Goal: Task Accomplishment & Management: Manage account settings

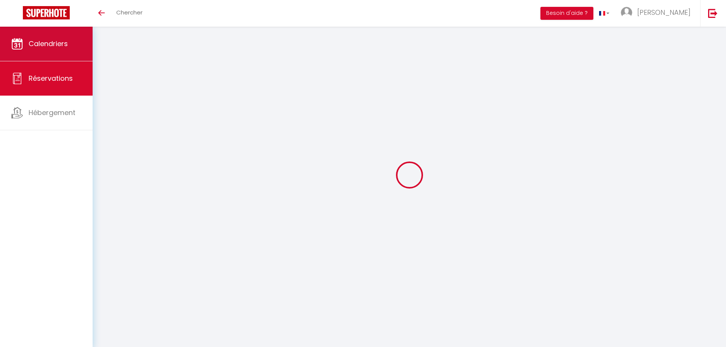
click at [49, 52] on link "Calendriers" at bounding box center [46, 44] width 93 height 34
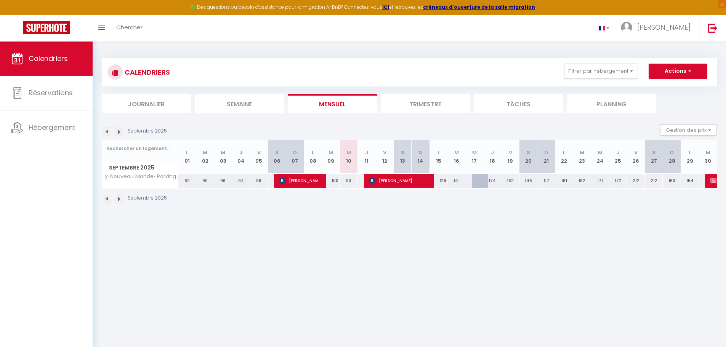
click at [107, 133] on img at bounding box center [107, 132] width 8 height 8
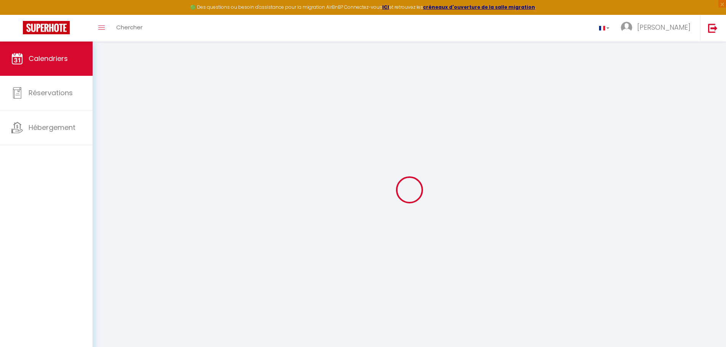
select select
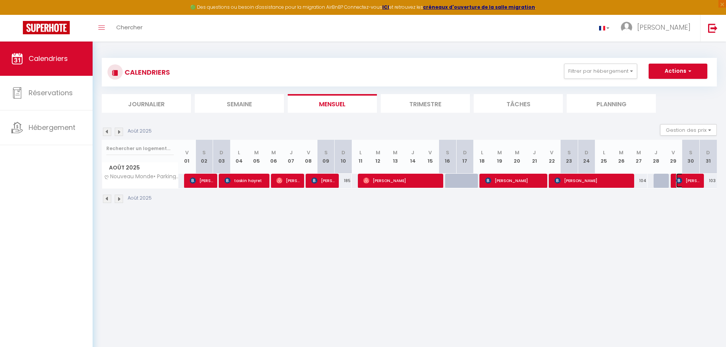
click at [691, 177] on span "[PERSON_NAME]" at bounding box center [687, 180] width 23 height 14
select select "OK"
select select "0"
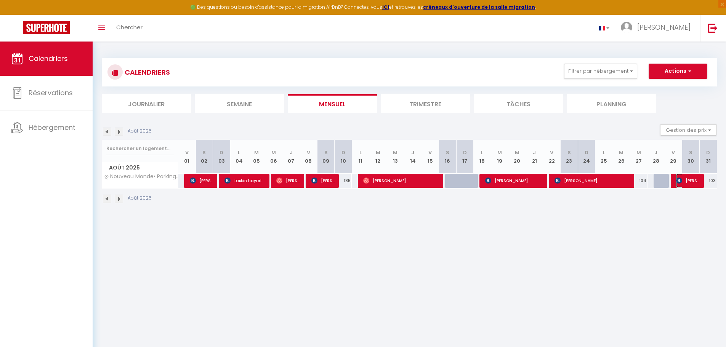
select select "1"
select select
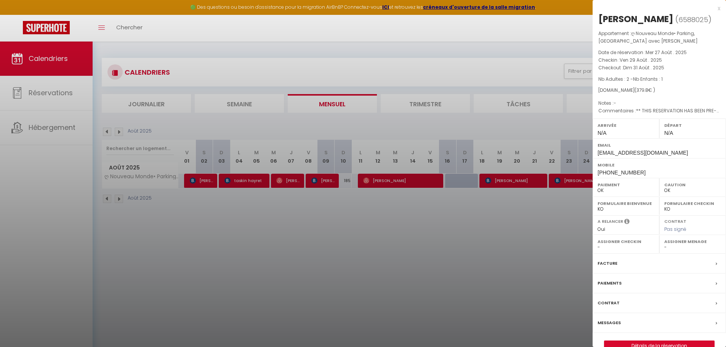
drag, startPoint x: 662, startPoint y: 17, endPoint x: 600, endPoint y: 15, distance: 62.5
click at [600, 15] on div "[PERSON_NAME]" at bounding box center [635, 19] width 75 height 12
copy div "[PERSON_NAME]"
click at [431, 256] on div at bounding box center [363, 173] width 726 height 347
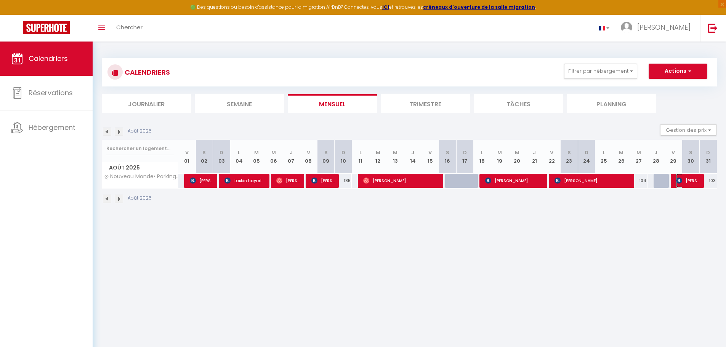
click at [690, 179] on span "[PERSON_NAME]" at bounding box center [687, 180] width 23 height 14
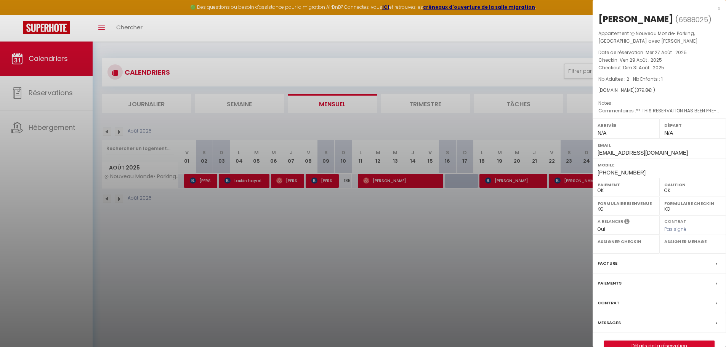
drag, startPoint x: 661, startPoint y: 17, endPoint x: 598, endPoint y: 17, distance: 62.8
click at [598, 17] on div "[PERSON_NAME]" at bounding box center [635, 19] width 75 height 12
copy div "[PERSON_NAME]"
drag, startPoint x: 230, startPoint y: 213, endPoint x: 69, endPoint y: 103, distance: 194.8
click at [230, 213] on div at bounding box center [363, 173] width 726 height 347
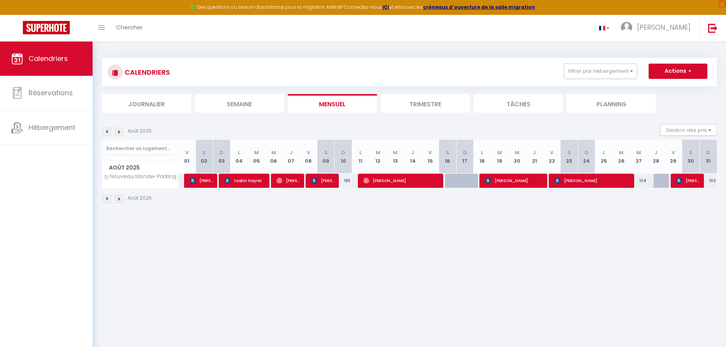
click at [120, 134] on img at bounding box center [119, 132] width 8 height 8
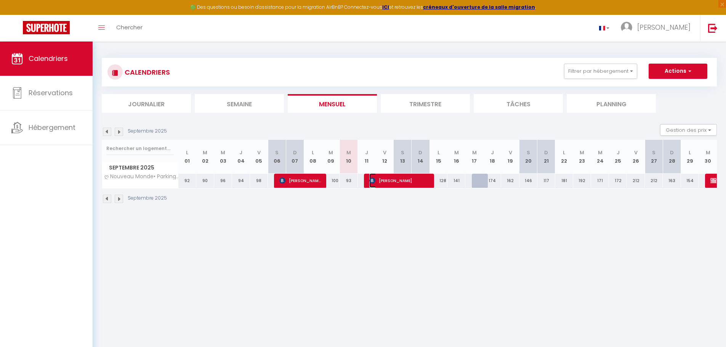
click at [399, 181] on span "[PERSON_NAME]" at bounding box center [399, 180] width 60 height 14
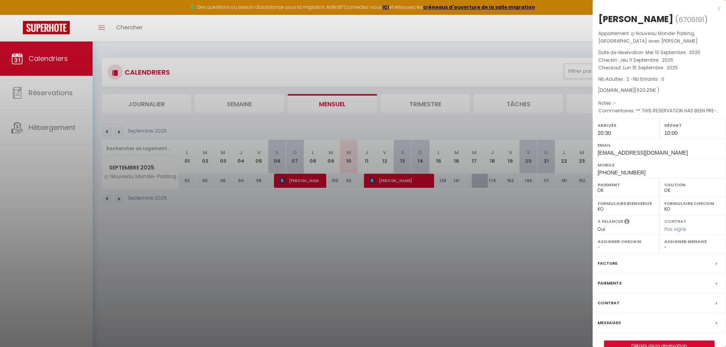
drag, startPoint x: 659, startPoint y: 20, endPoint x: 597, endPoint y: 29, distance: 62.4
click at [600, 24] on div "[PERSON_NAME]" at bounding box center [635, 19] width 75 height 12
copy div "[PERSON_NAME]"
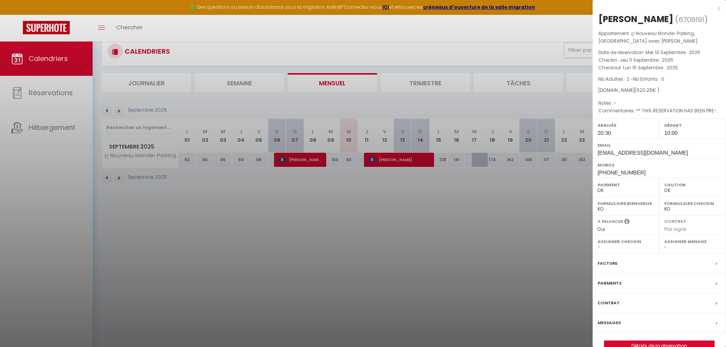
scroll to position [42, 0]
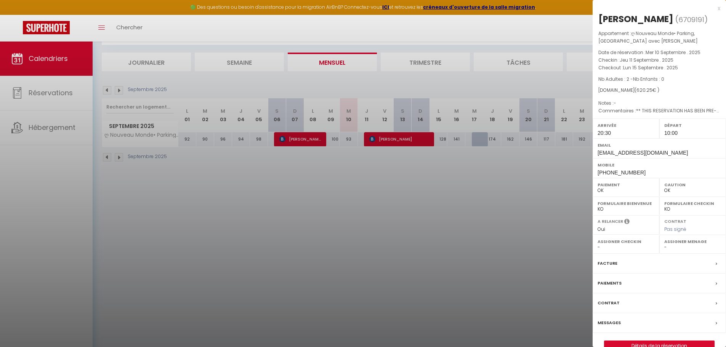
click at [647, 267] on div "Facture" at bounding box center [658, 264] width 133 height 20
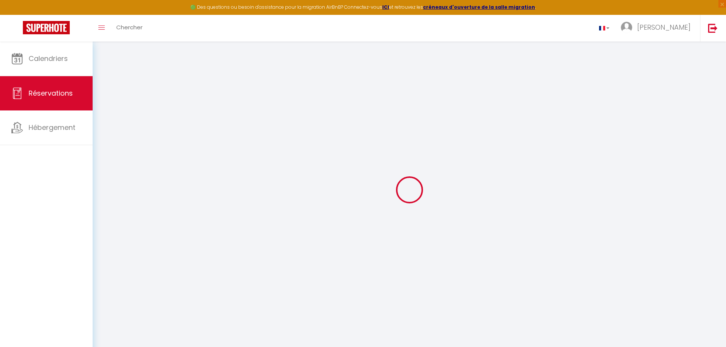
select select "cleaning"
select select "taxes"
select select
checkbox input "false"
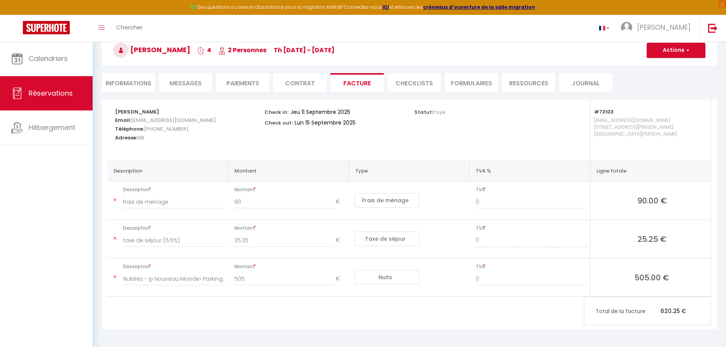
scroll to position [43, 0]
click at [130, 81] on li "Informations" at bounding box center [128, 81] width 53 height 19
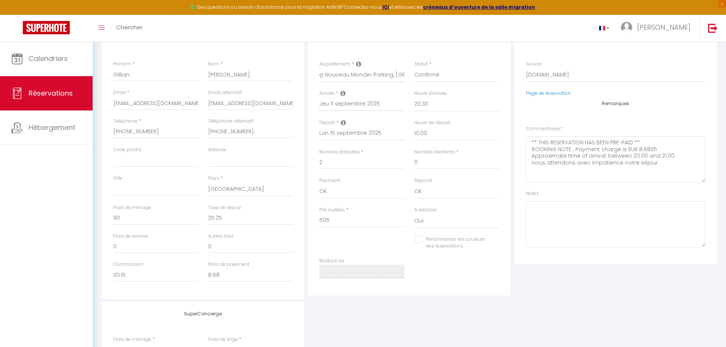
scroll to position [119, 0]
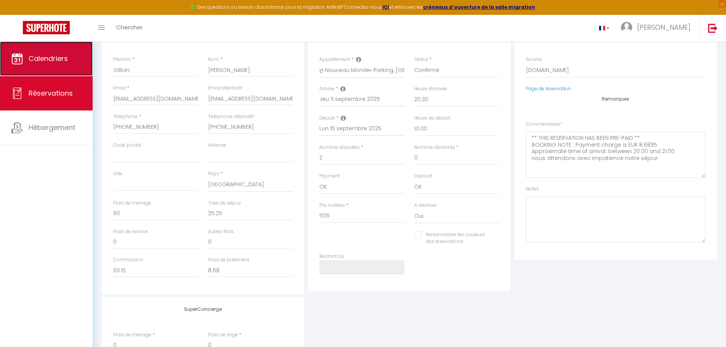
click at [40, 57] on span "Calendriers" at bounding box center [48, 59] width 39 height 10
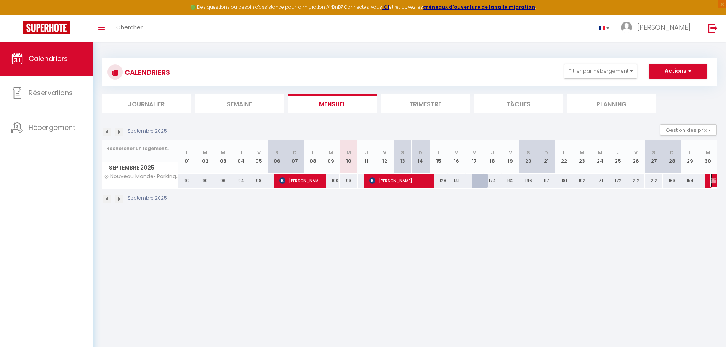
click at [711, 181] on img at bounding box center [713, 180] width 6 height 6
select select "OK"
select select "KO"
select select "0"
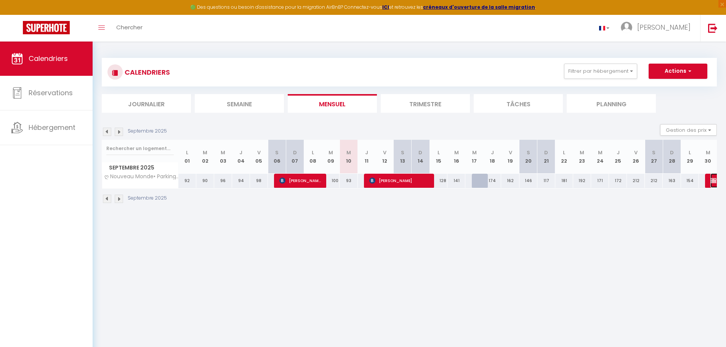
select select "1"
select select
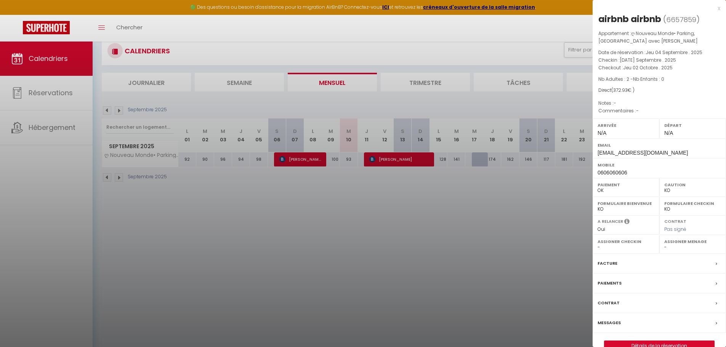
scroll to position [38, 0]
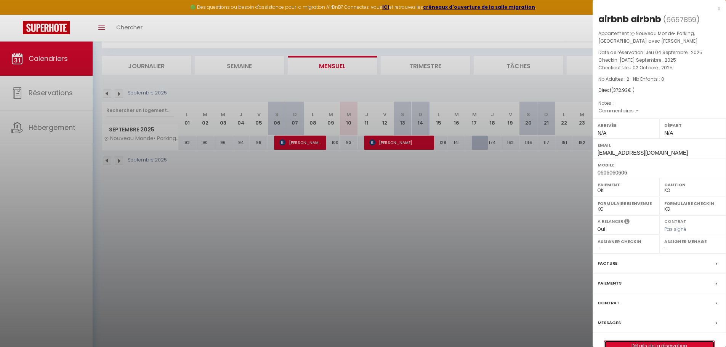
click at [649, 341] on link "Détails de la réservation" at bounding box center [659, 346] width 110 height 10
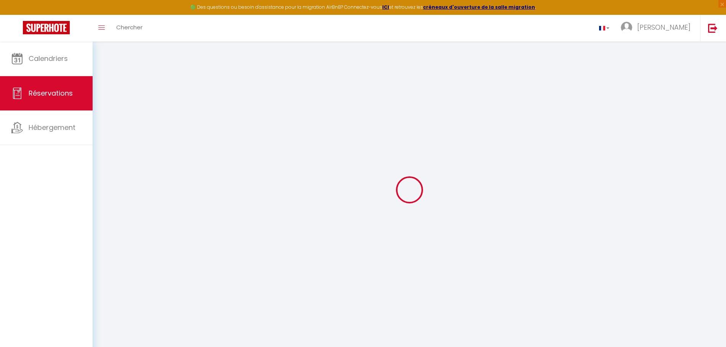
type input "airbnb"
type input "[EMAIL_ADDRESS][DOMAIN_NAME]"
type input "0606060606"
select select "FR"
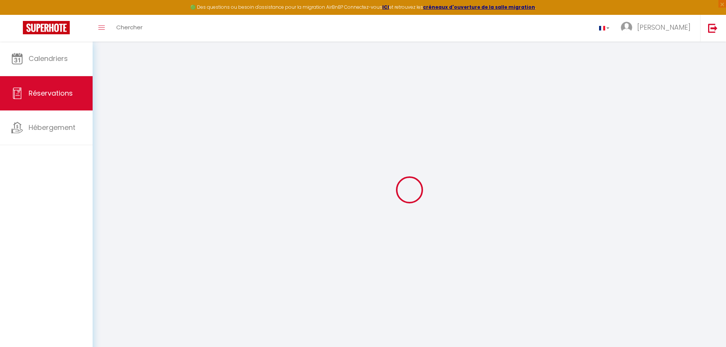
type input "12.93"
select select "72103"
select select "1"
type input "[DATE] Septembre 2025"
select select
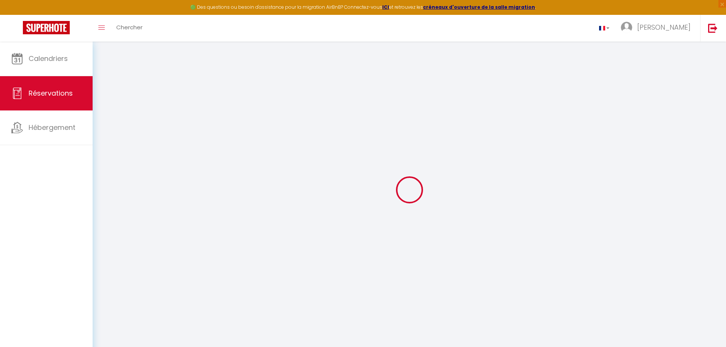
type input "Jeu 02 Octobre 2025"
select select
type input "2"
select select "12"
select select
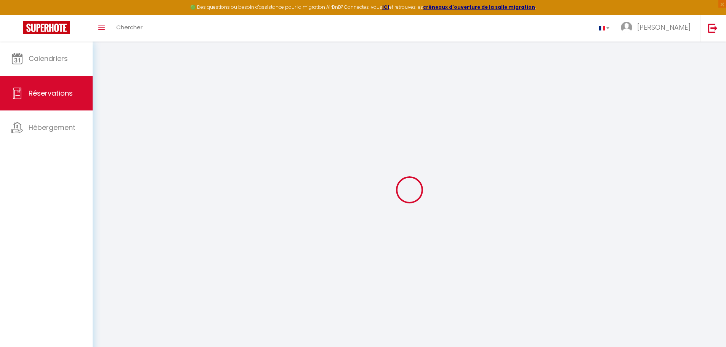
type input "270"
checkbox input "false"
type input "0"
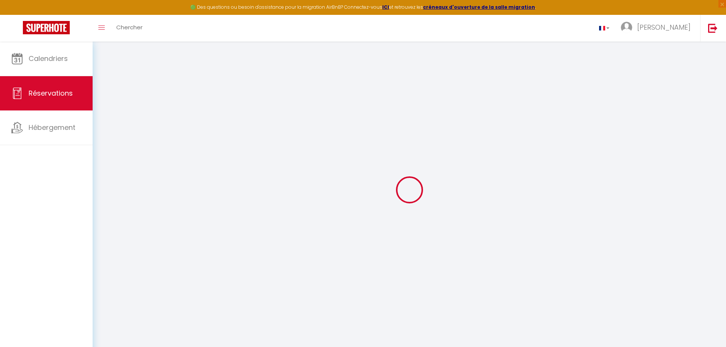
select select
select select "14"
checkbox input "false"
select select
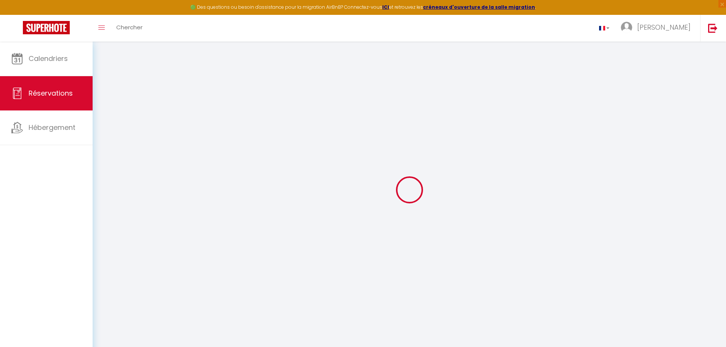
select select
checkbox input "false"
select select
checkbox input "false"
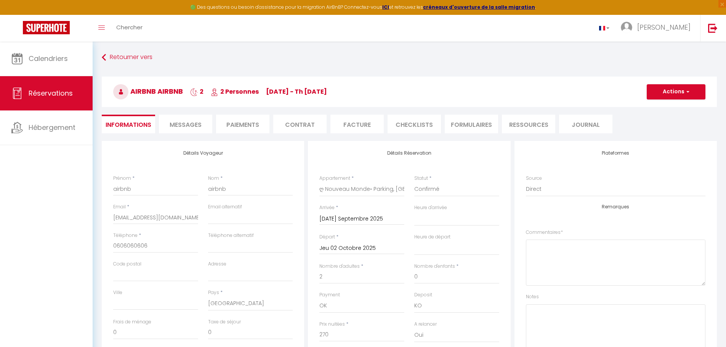
select select
checkbox input "false"
type input "90"
select select
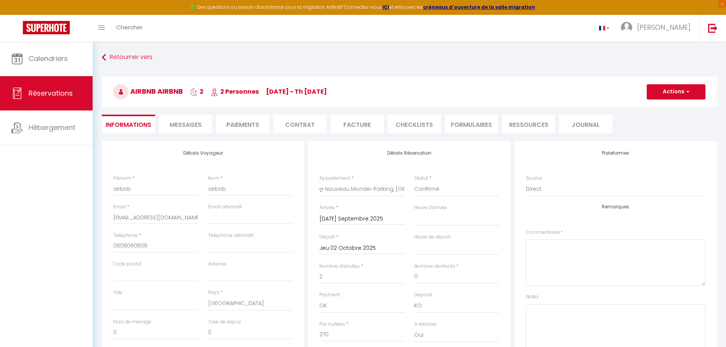
select select
checkbox input "false"
select select
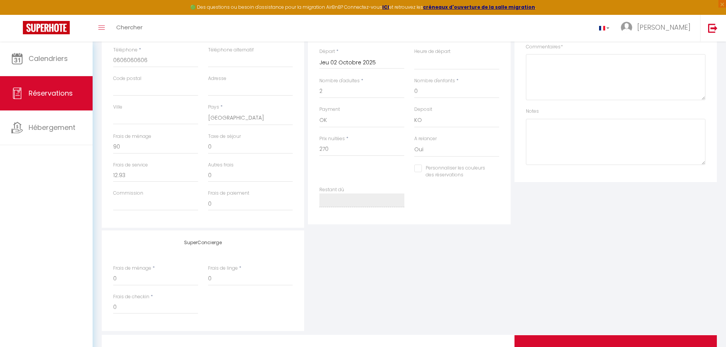
scroll to position [190, 0]
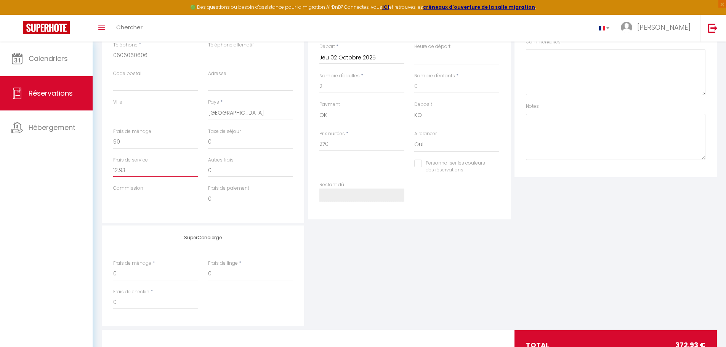
drag, startPoint x: 126, startPoint y: 171, endPoint x: 108, endPoint y: 171, distance: 17.9
click at [108, 171] on div "Frais de service 12.93" at bounding box center [155, 171] width 95 height 29
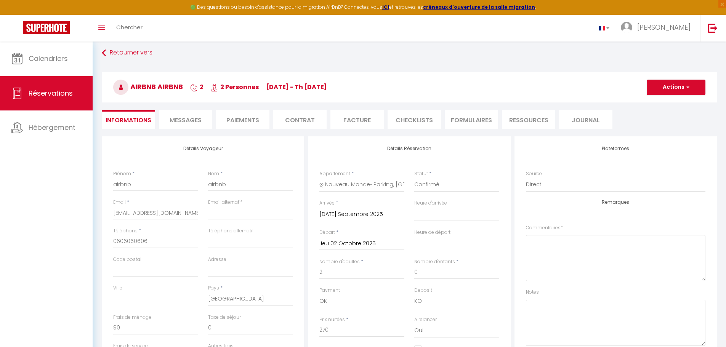
scroll to position [0, 0]
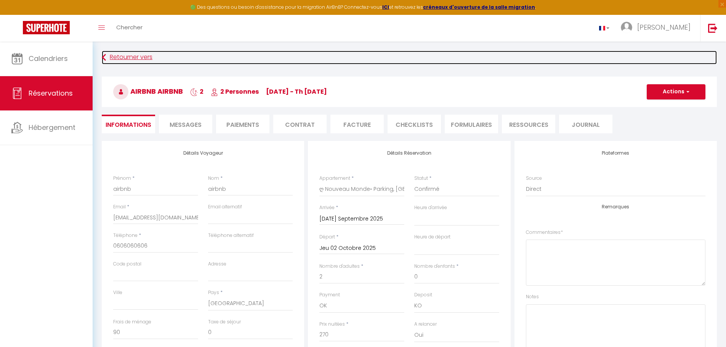
click at [114, 55] on link "Retourner vers" at bounding box center [409, 58] width 615 height 14
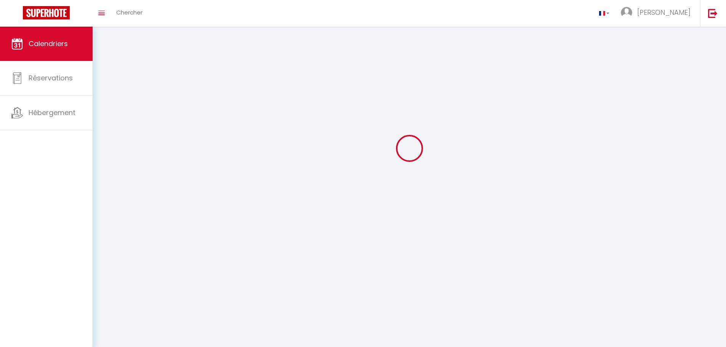
scroll to position [42, 0]
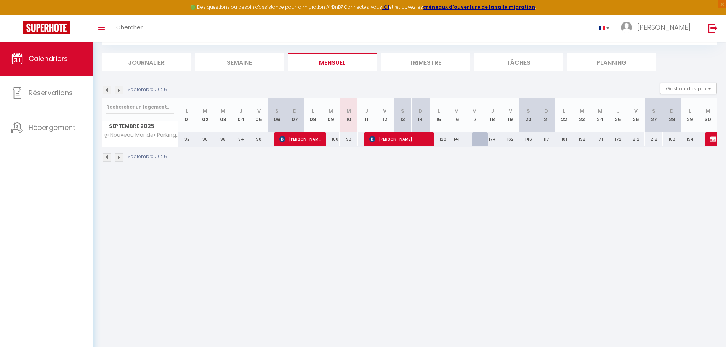
click at [120, 91] on img at bounding box center [119, 90] width 8 height 8
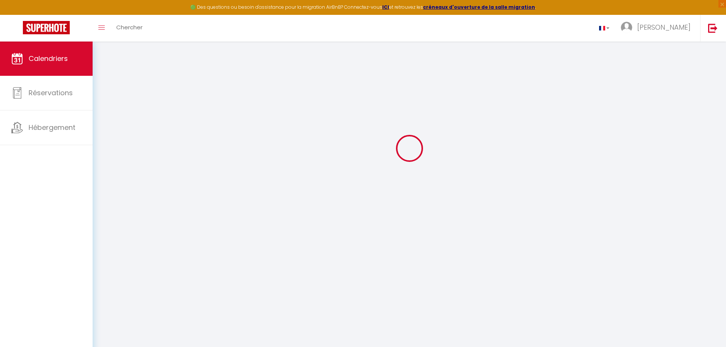
select select
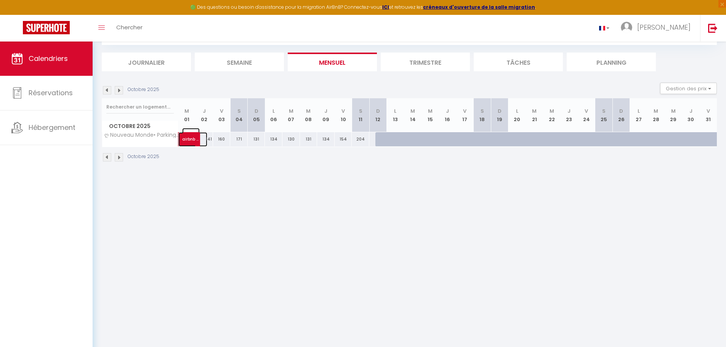
click at [187, 142] on span "airbnb airbnb" at bounding box center [191, 135] width 18 height 14
select select "OK"
select select "KO"
select select "0"
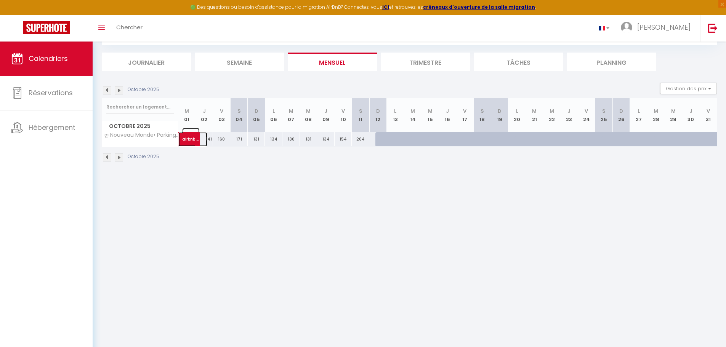
select select "1"
select select
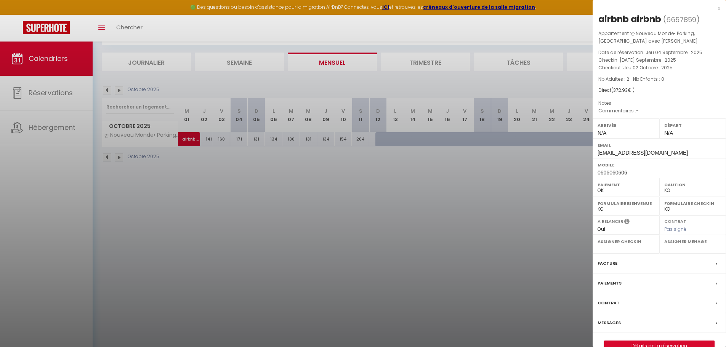
click at [459, 225] on div at bounding box center [363, 173] width 726 height 347
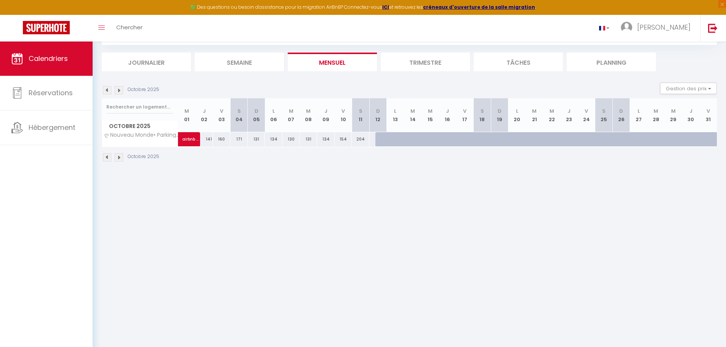
click at [105, 88] on img at bounding box center [107, 90] width 8 height 8
